Goal: Task Accomplishment & Management: Manage account settings

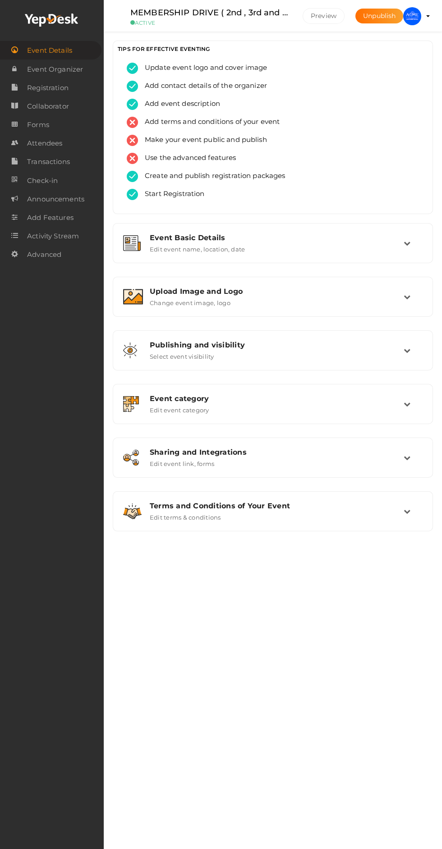
click at [412, 15] on img at bounding box center [412, 16] width 18 height 18
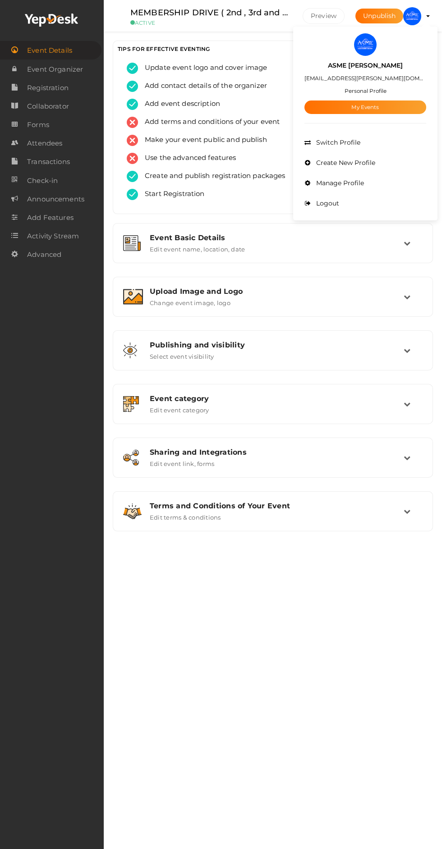
click at [414, 105] on link "My Events" at bounding box center [365, 107] width 122 height 14
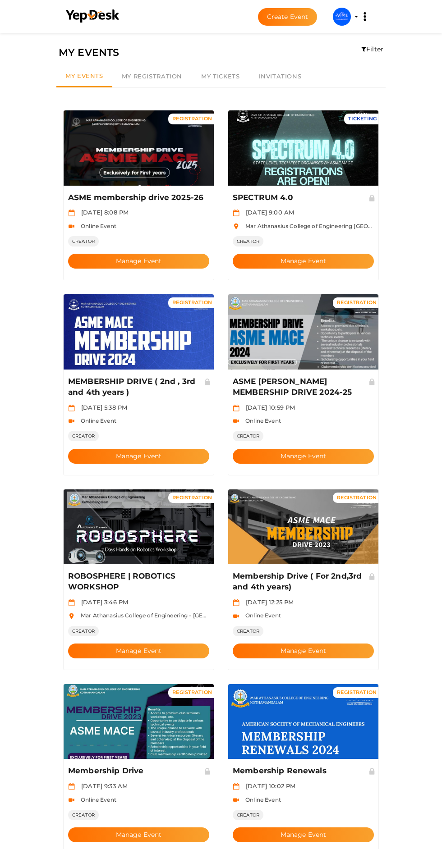
click at [93, 254] on button "Manage Event" at bounding box center [138, 261] width 141 height 15
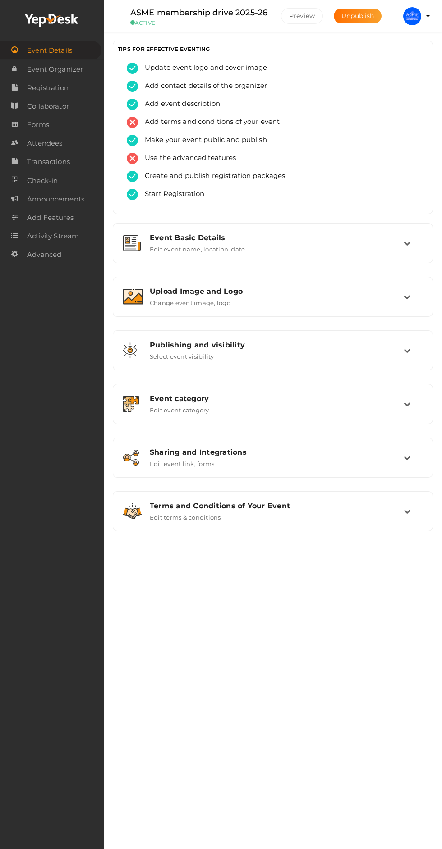
click at [406, 297] on icon at bounding box center [406, 296] width 7 height 7
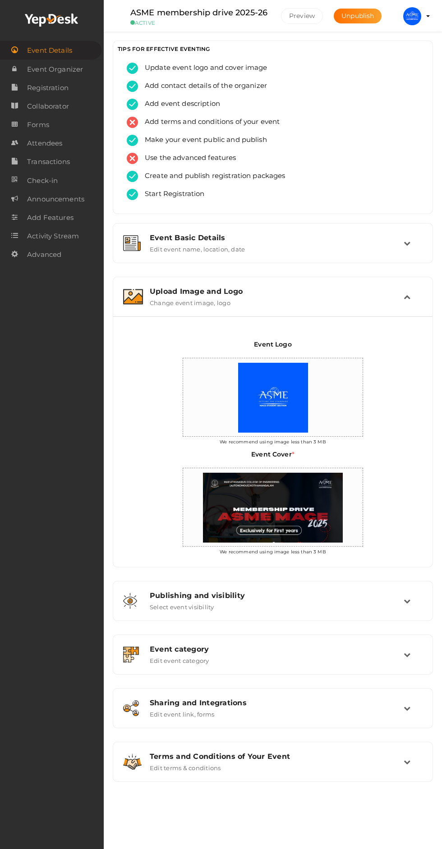
click at [414, 298] on td at bounding box center [412, 296] width 19 height 19
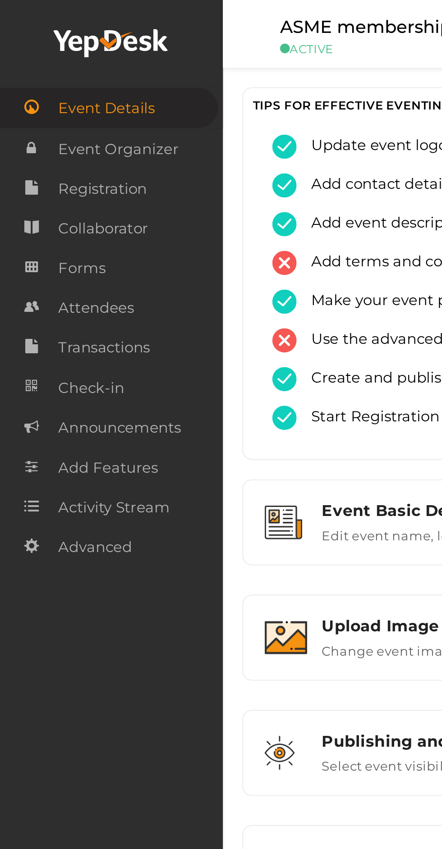
click at [30, 144] on span "Attendees" at bounding box center [44, 143] width 35 height 18
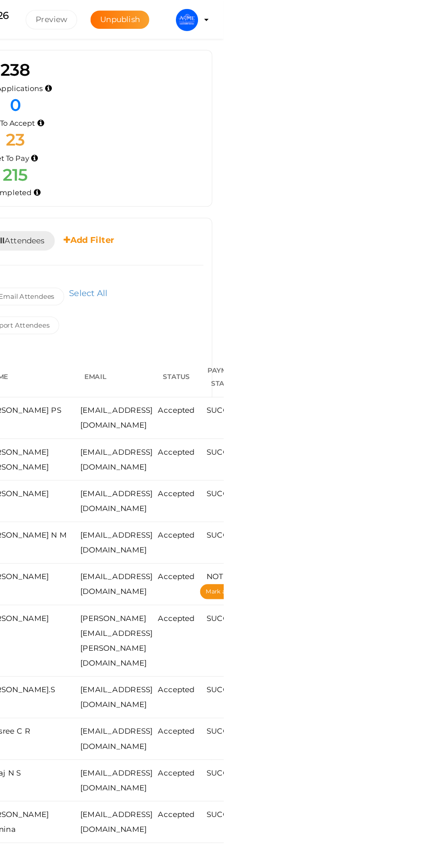
click at [421, 15] on img at bounding box center [412, 16] width 18 height 18
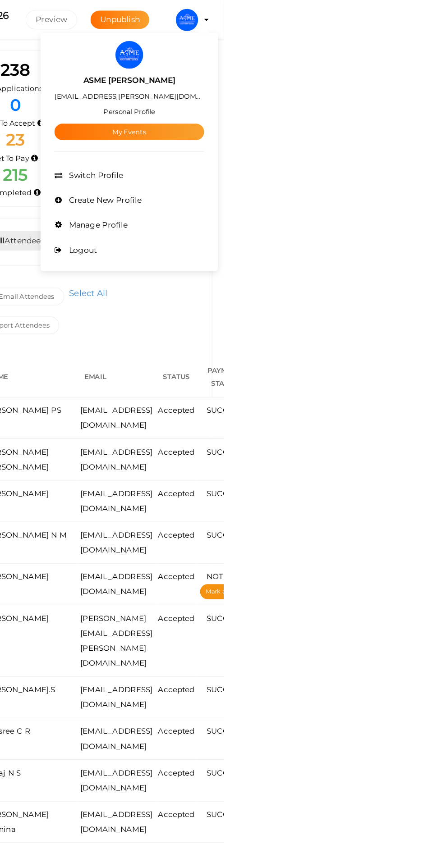
click at [364, 184] on span "Manage Profile" at bounding box center [339, 183] width 50 height 8
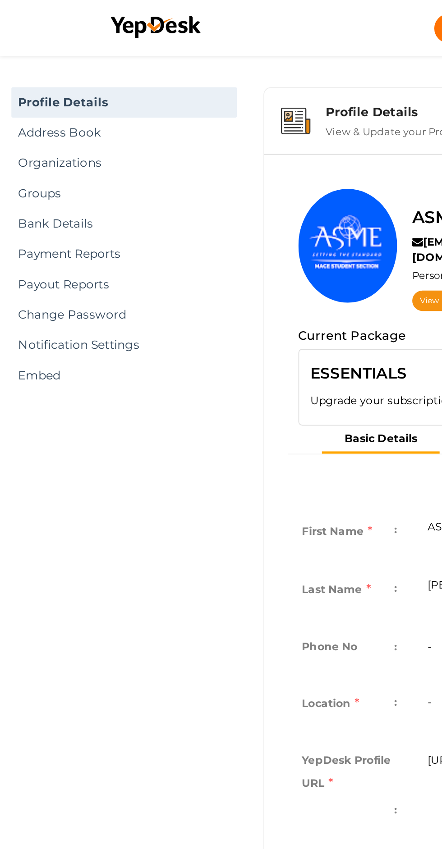
click at [12, 150] on link "Payment Reports" at bounding box center [74, 151] width 134 height 18
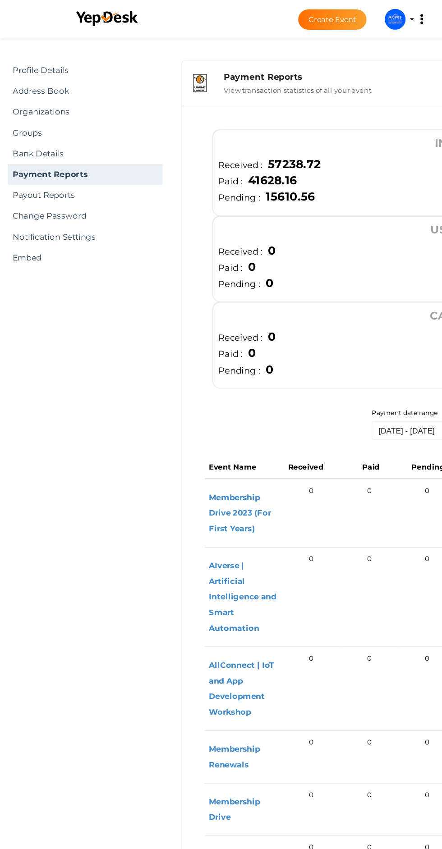
click at [32, 170] on link "Payout Reports" at bounding box center [74, 169] width 134 height 18
